Goal: Transaction & Acquisition: Subscribe to service/newsletter

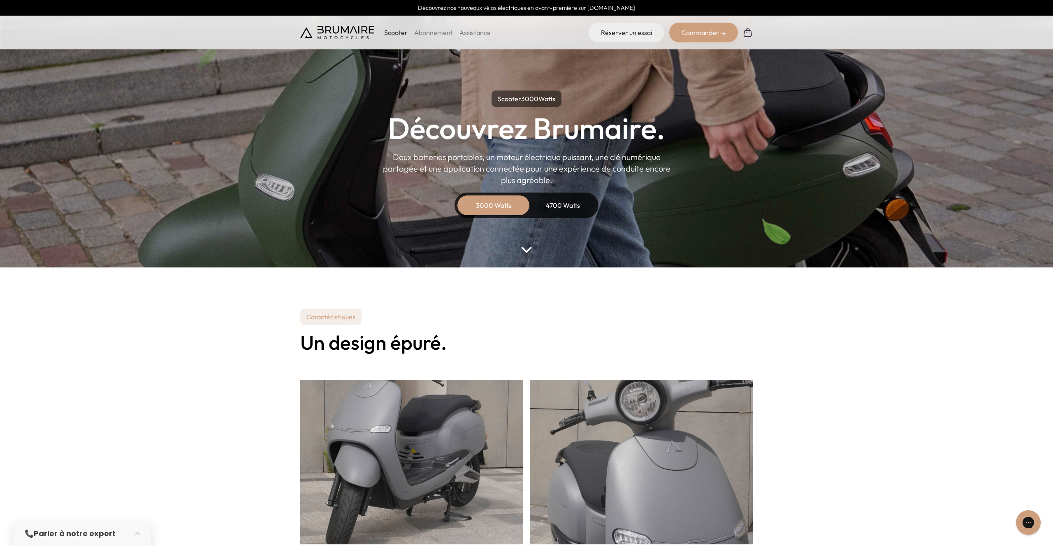
click at [425, 128] on h1 "Découvrez Brumaire." at bounding box center [526, 129] width 277 height 30
click at [534, 122] on h1 "Découvrez Brumaire." at bounding box center [526, 129] width 277 height 30
click at [392, 36] on p "Scooter" at bounding box center [395, 33] width 23 height 10
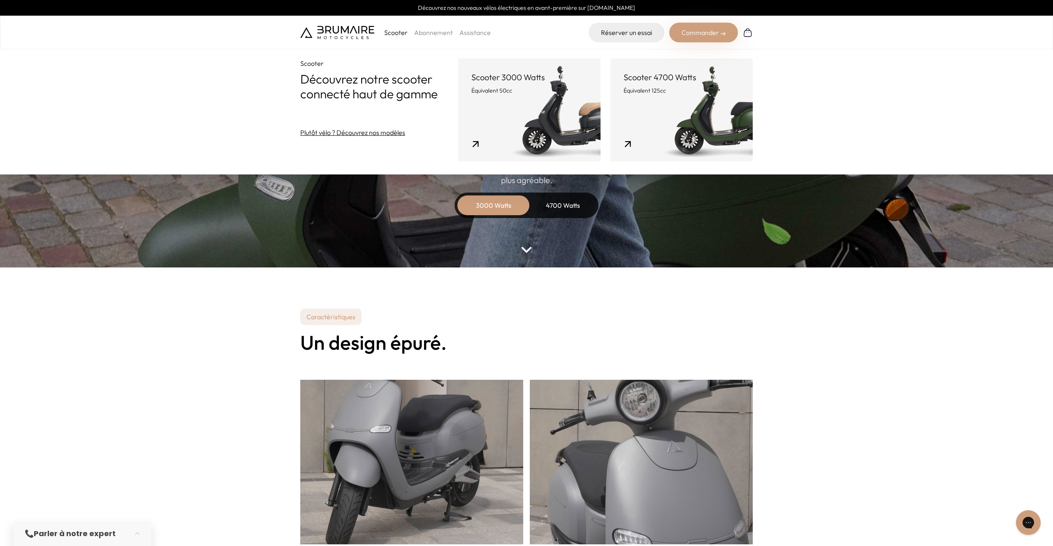
click at [610, 141] on link "Scooter 4700 Watts Équivalent 125cc" at bounding box center [681, 109] width 142 height 103
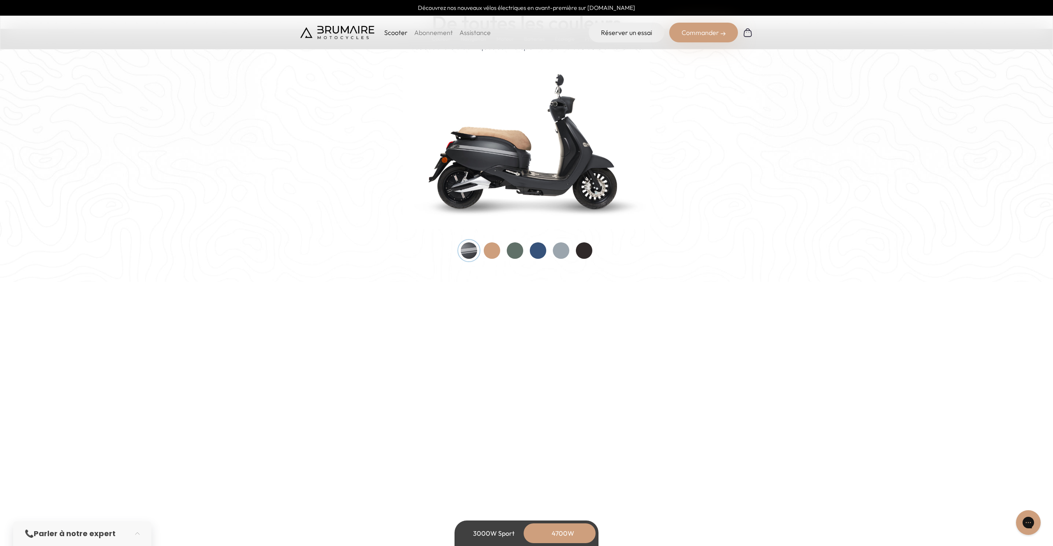
scroll to position [836, 0]
click at [489, 253] on div at bounding box center [492, 249] width 16 height 16
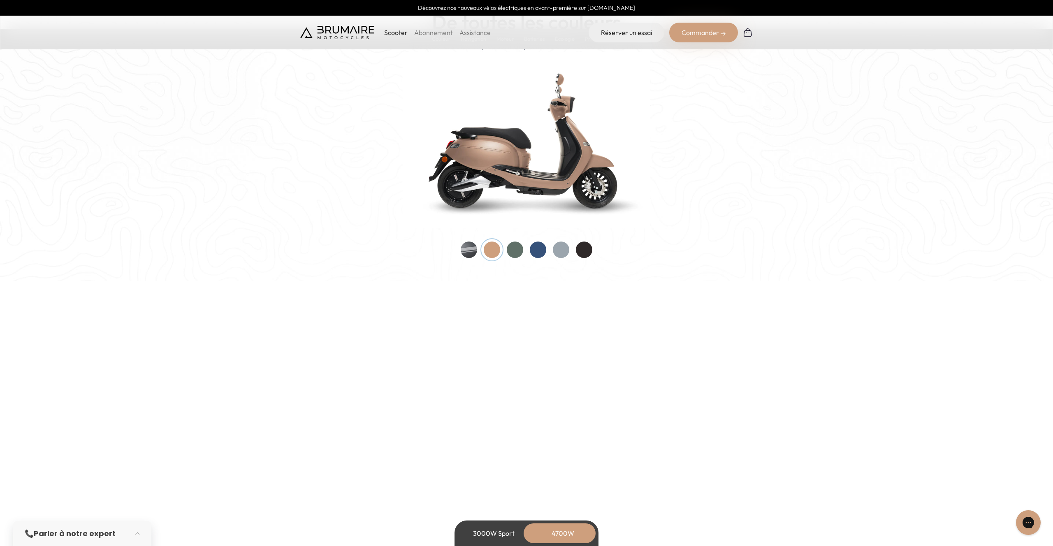
click at [515, 249] on div at bounding box center [515, 249] width 16 height 16
click at [537, 246] on div at bounding box center [538, 249] width 16 height 16
click at [566, 251] on div at bounding box center [561, 249] width 16 height 16
click at [587, 254] on div at bounding box center [584, 249] width 16 height 16
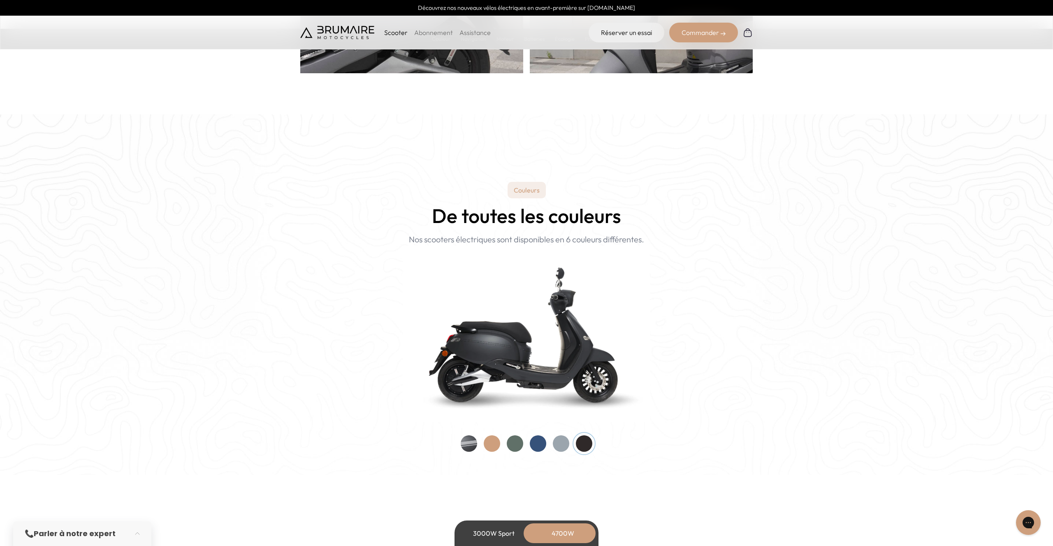
scroll to position [631, 0]
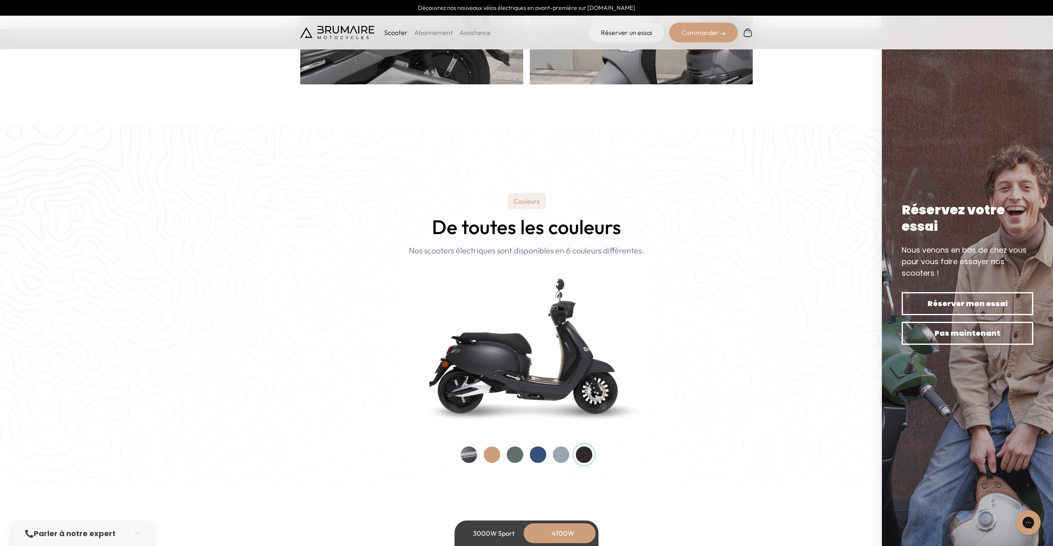
click at [705, 28] on div "Commander" at bounding box center [703, 33] width 69 height 20
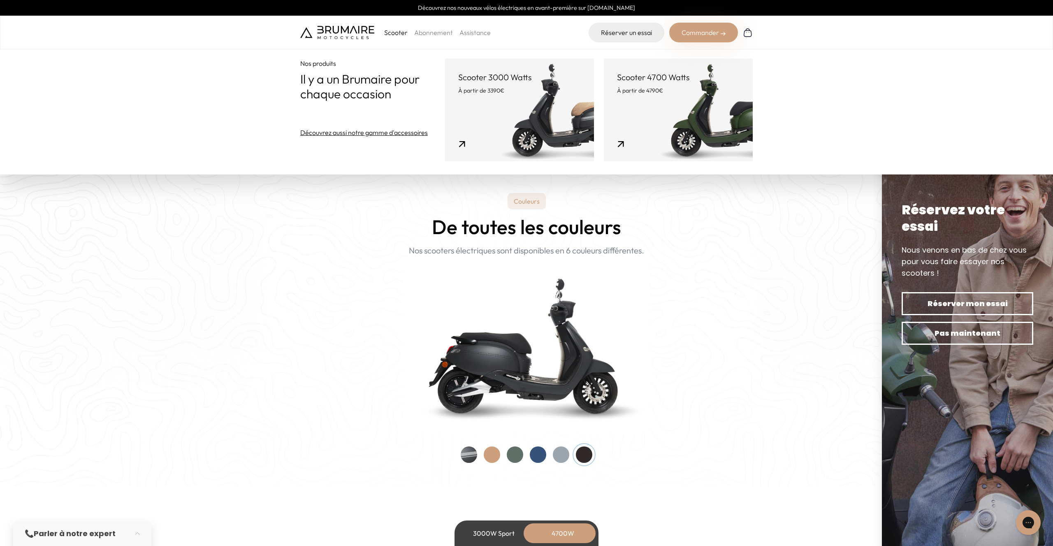
click at [663, 130] on link "Scooter 4700 Watts À partir de 4790€" at bounding box center [678, 109] width 149 height 103
click at [739, 248] on div "Couleurs De toutes les couleurs Nouveau ! Nos scooters électriques sont disponi…" at bounding box center [526, 328] width 452 height 270
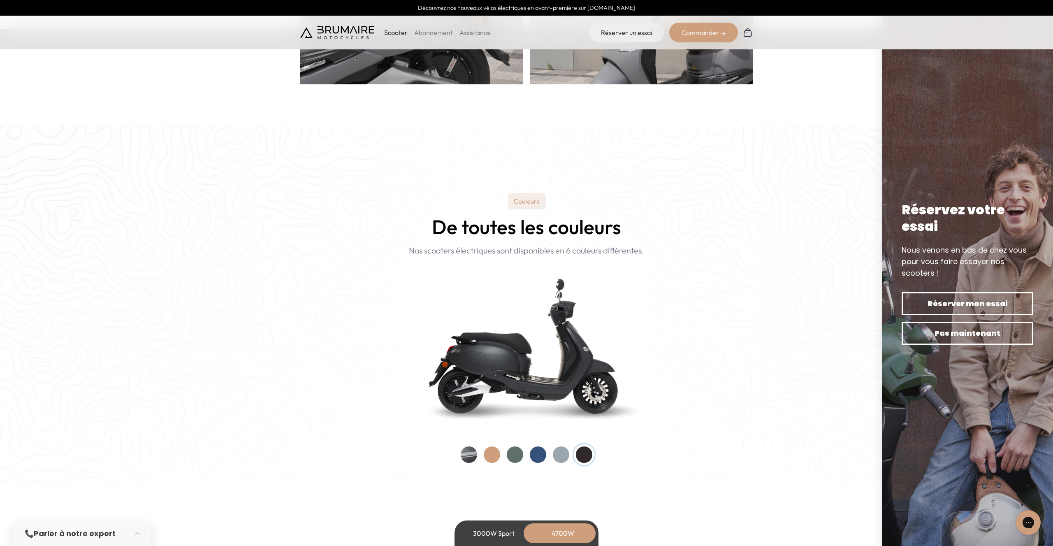
click at [426, 33] on link "Abonnement" at bounding box center [433, 32] width 39 height 8
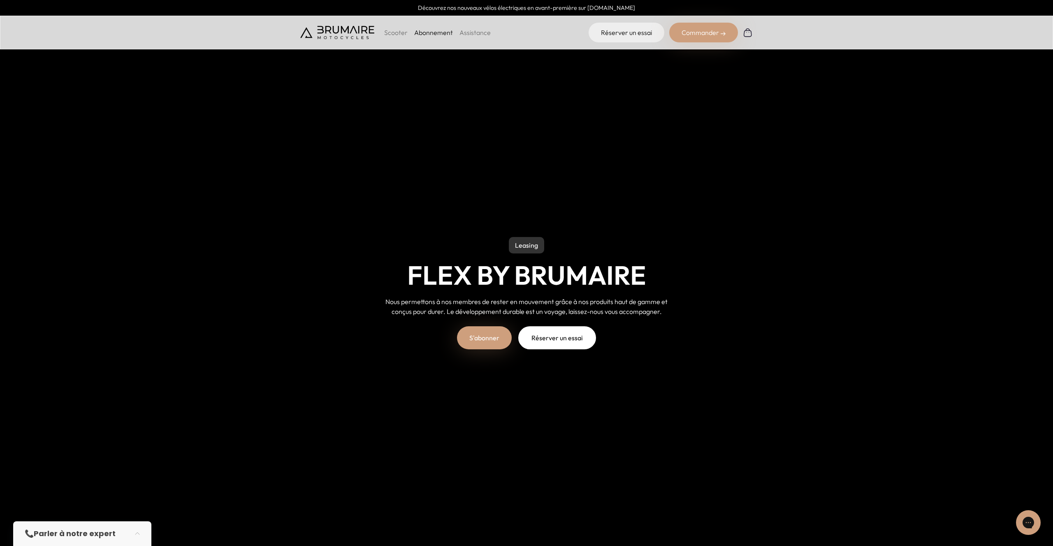
click at [482, 338] on link "S'abonner" at bounding box center [484, 337] width 55 height 23
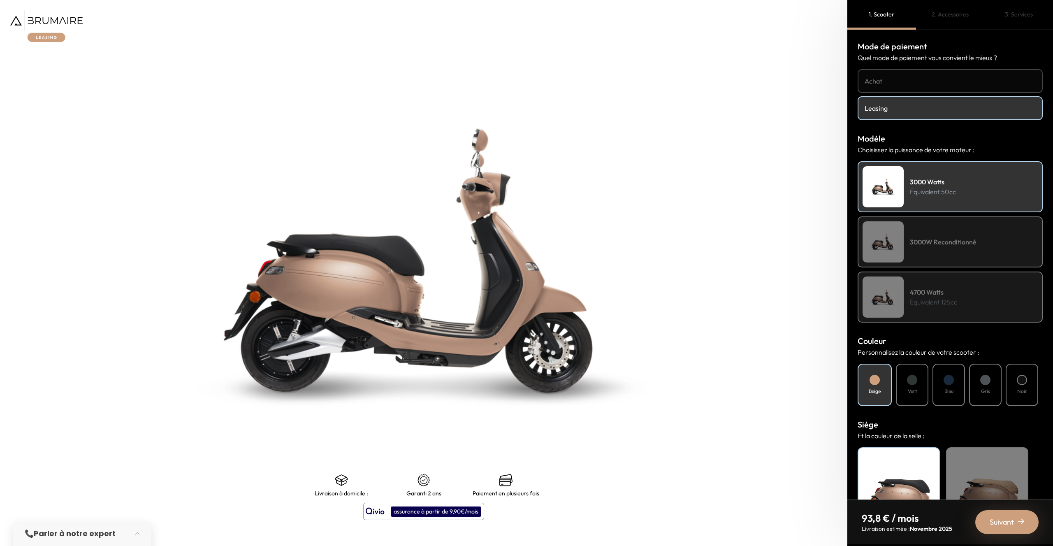
click at [909, 306] on div "4700 Watts Équivalent 125cc" at bounding box center [950, 296] width 185 height 51
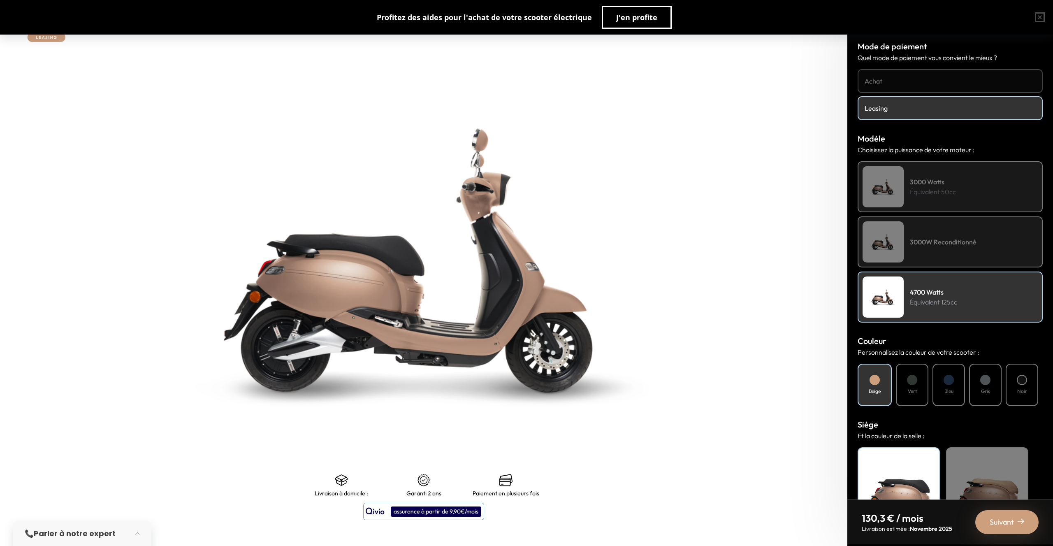
click at [912, 395] on div "Vert" at bounding box center [912, 385] width 32 height 42
click at [942, 387] on div "Bleu" at bounding box center [948, 385] width 32 height 42
click at [976, 382] on div "Gris" at bounding box center [985, 385] width 32 height 42
click at [1011, 379] on div "Noir" at bounding box center [1022, 385] width 32 height 42
click at [979, 378] on div "Gris" at bounding box center [985, 385] width 32 height 42
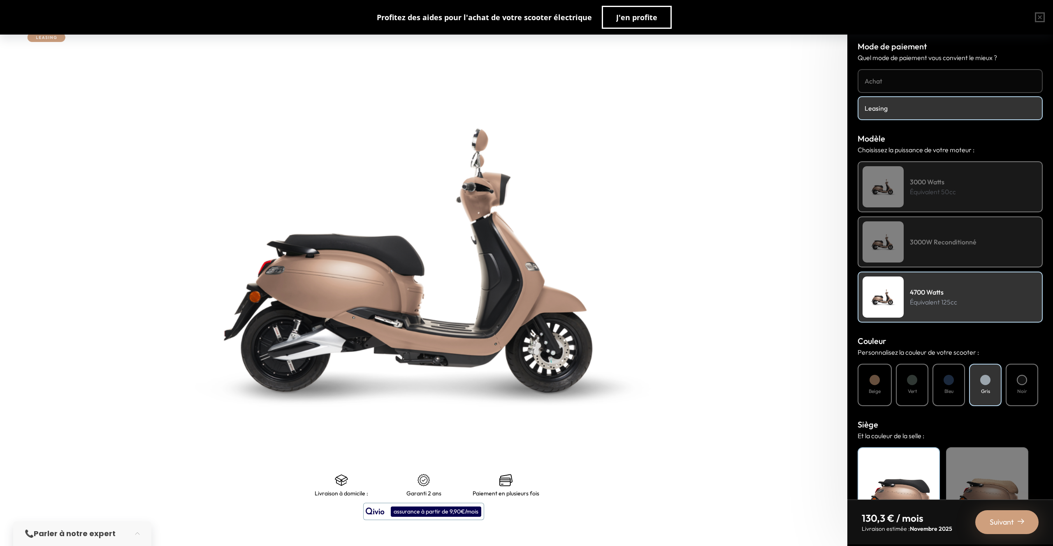
click at [954, 381] on div "Bleu" at bounding box center [948, 385] width 32 height 42
click at [884, 374] on div "Beige" at bounding box center [875, 385] width 34 height 42
click at [913, 276] on div "4700 Watts Équivalent 125cc" at bounding box center [950, 296] width 185 height 51
click at [918, 230] on div "3000W Reconditionné" at bounding box center [950, 241] width 185 height 51
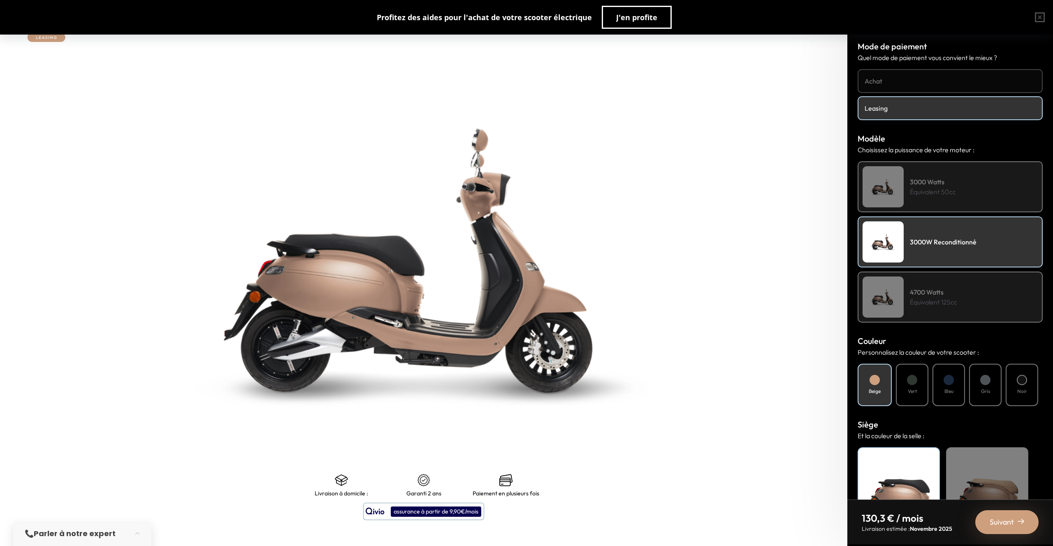
click at [921, 190] on p "Équivalent 50cc" at bounding box center [933, 192] width 46 height 10
